Goal: Task Accomplishment & Management: Manage account settings

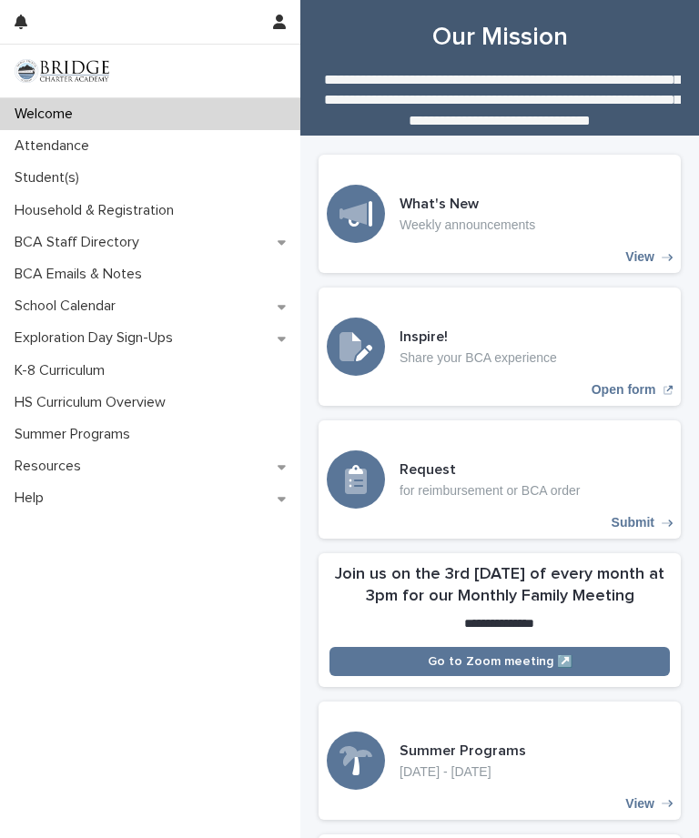
click at [268, 147] on div "Attendance" at bounding box center [150, 146] width 300 height 32
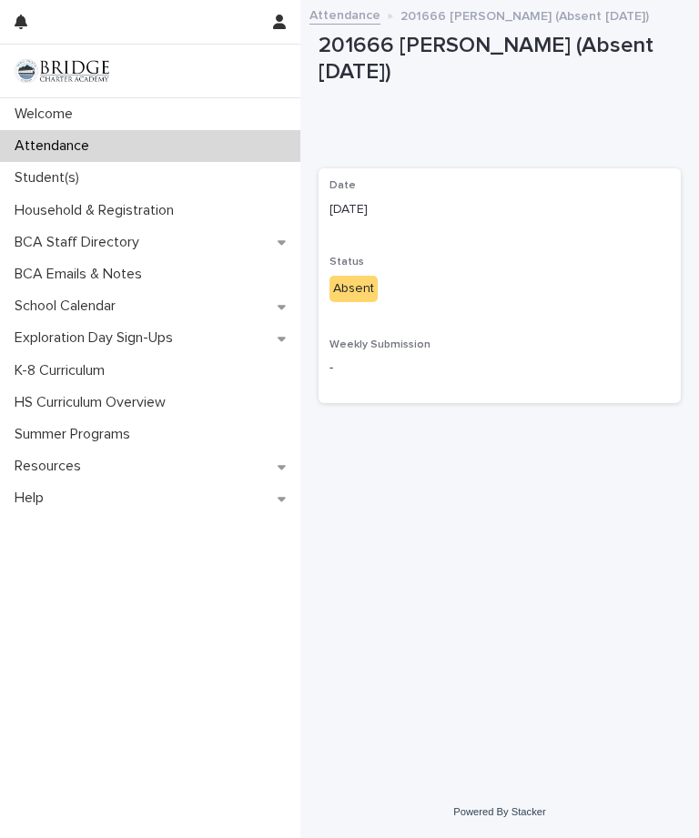
click at [359, 302] on div "Status Absent" at bounding box center [499, 286] width 340 height 61
click at [359, 301] on div "Status Absent" at bounding box center [499, 286] width 340 height 61
click at [258, 142] on div "Attendance" at bounding box center [150, 146] width 300 height 32
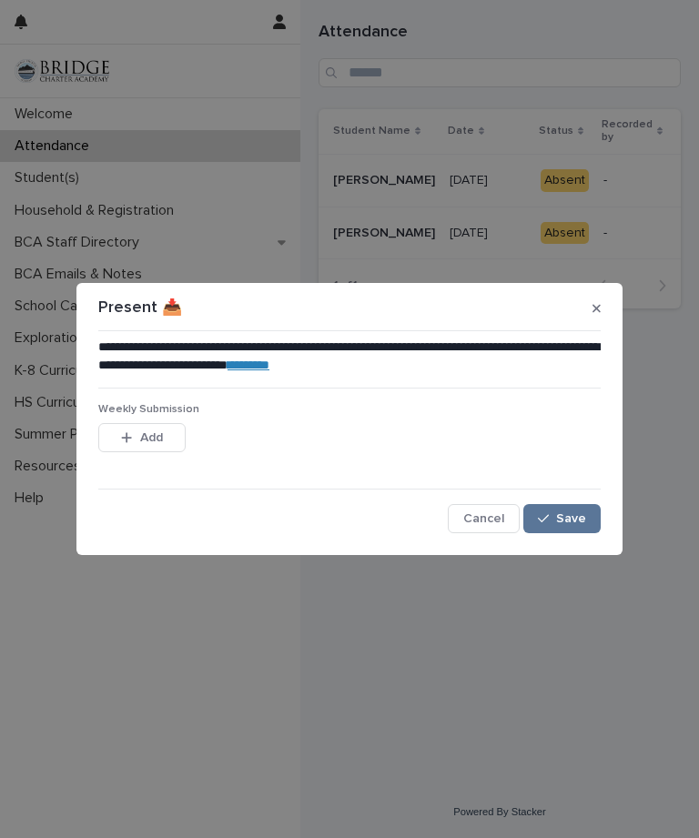
click at [572, 518] on span "Save" at bounding box center [571, 518] width 30 height 13
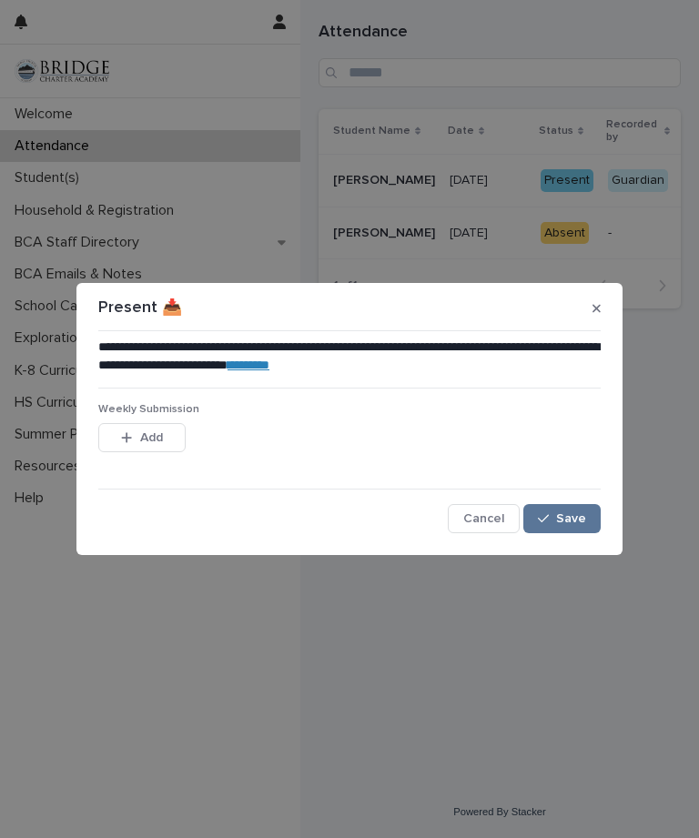
click at [576, 517] on span "Save" at bounding box center [571, 518] width 30 height 13
